Goal: Transaction & Acquisition: Purchase product/service

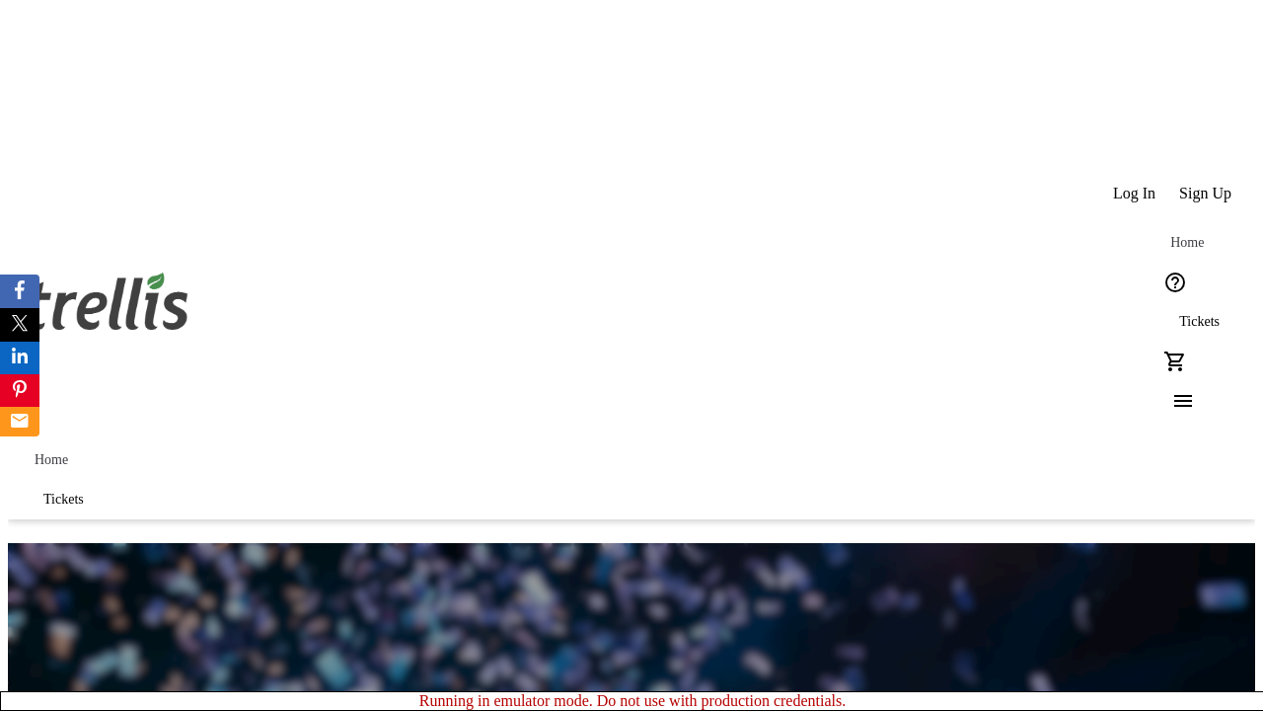
click at [1207, 185] on span "Sign Up" at bounding box center [1206, 194] width 52 height 18
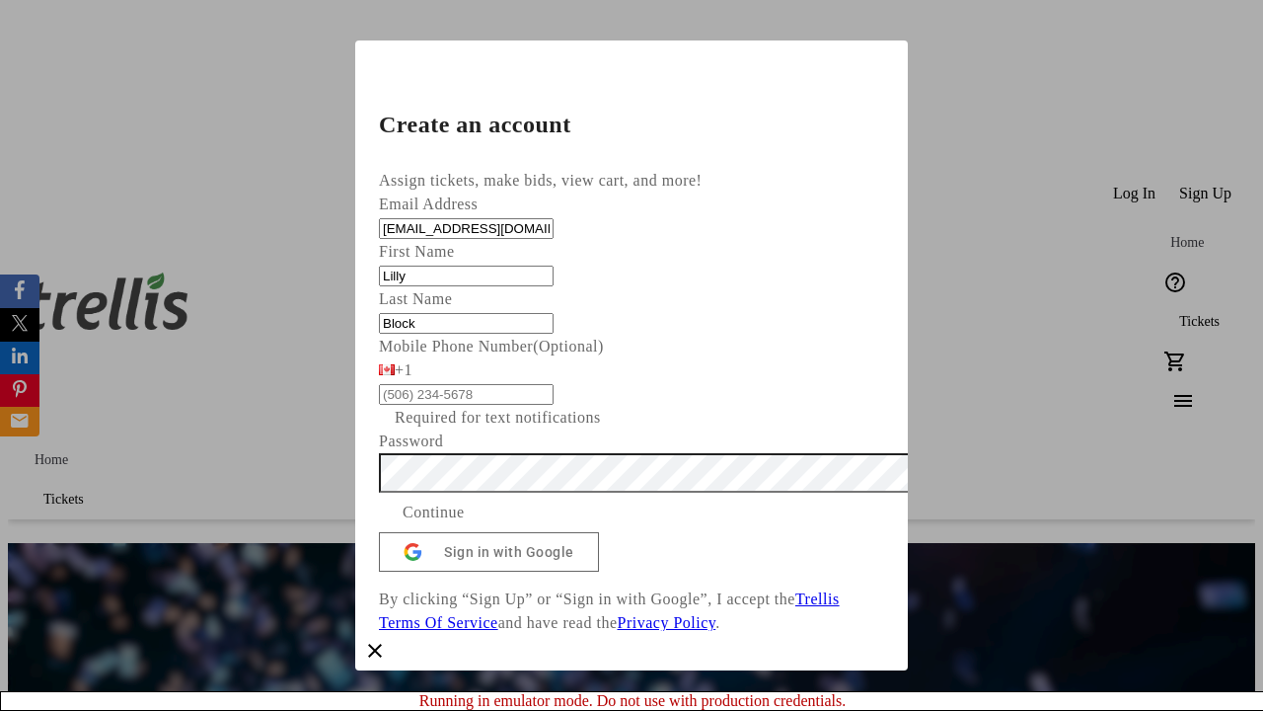
click at [465, 524] on span "Continue" at bounding box center [434, 512] width 62 height 24
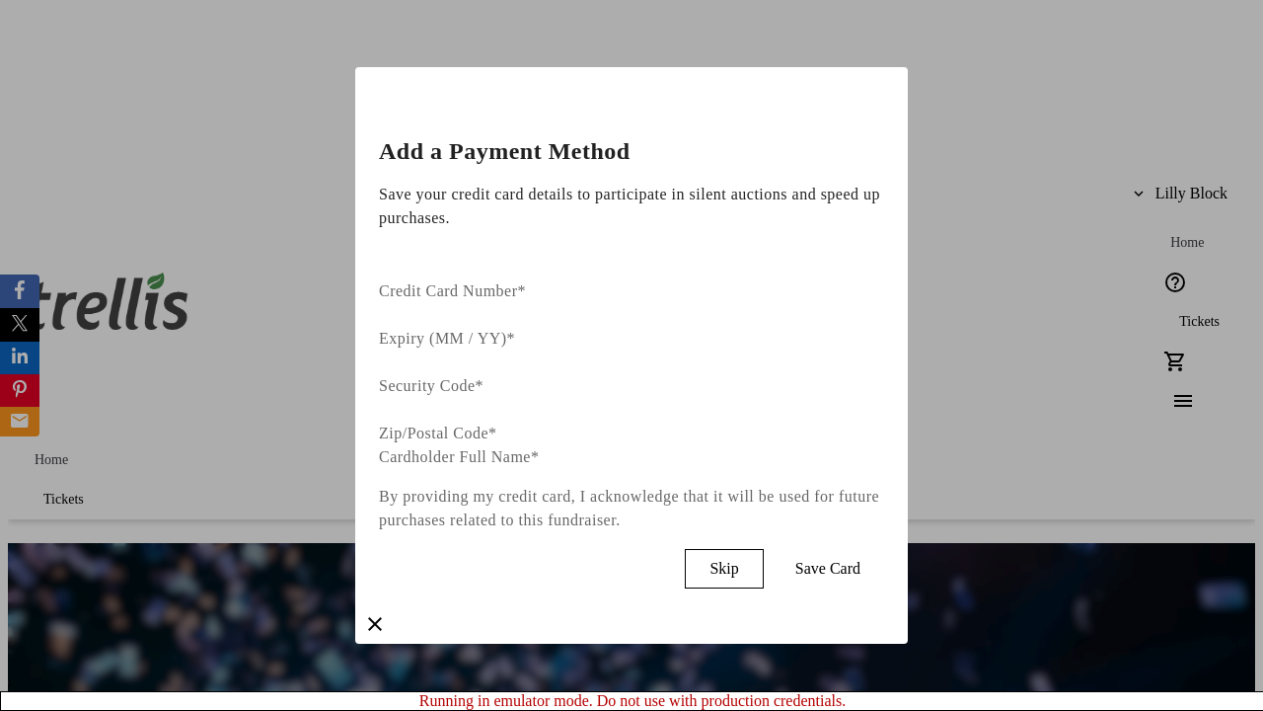
click at [738, 560] on span "Skip" at bounding box center [724, 569] width 29 height 18
click at [1180, 314] on span "Tickets" at bounding box center [1200, 322] width 40 height 16
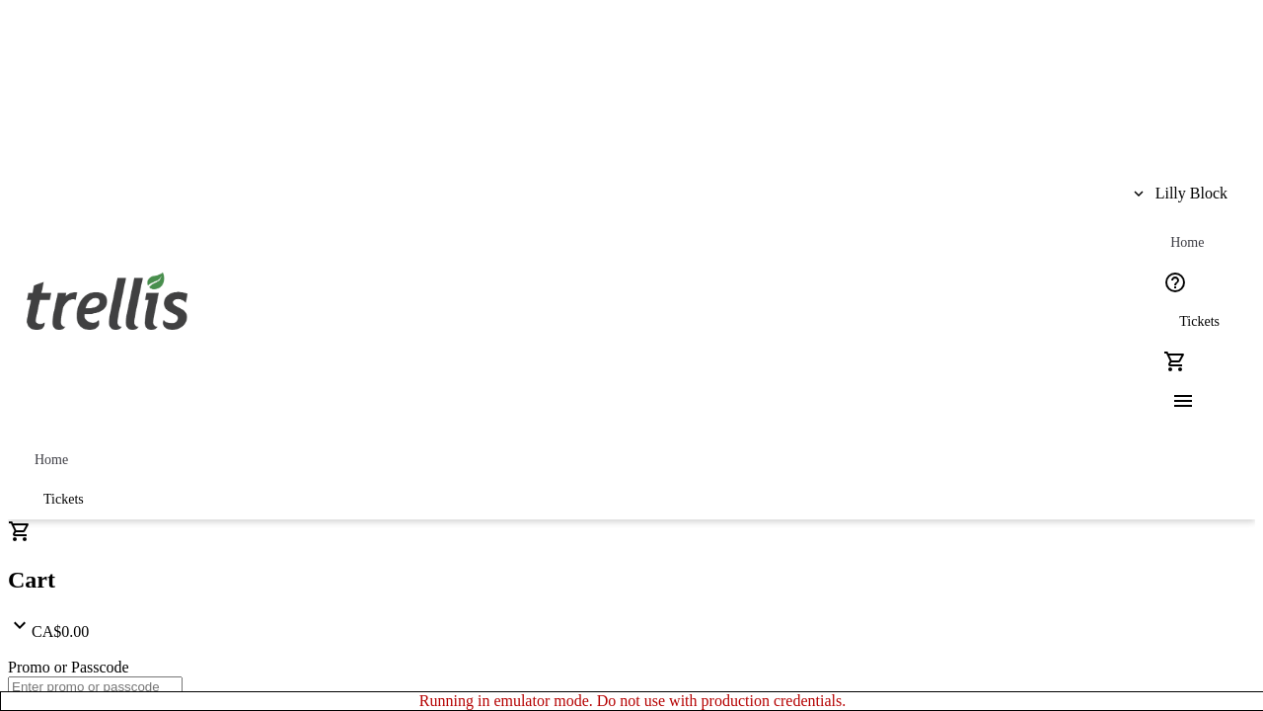
type input "1"
